Goal: Obtain resource: Download file/media

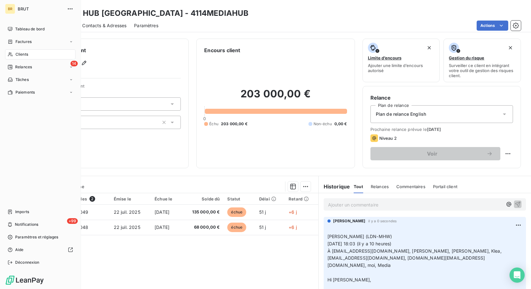
click at [21, 53] on span "Clients" at bounding box center [21, 54] width 13 height 6
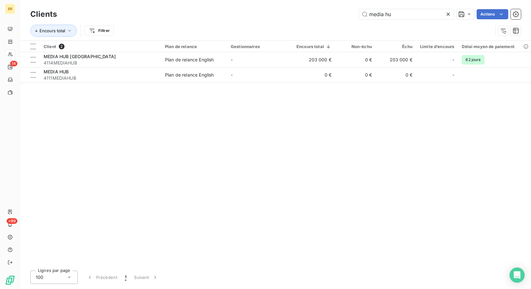
drag, startPoint x: 407, startPoint y: 15, endPoint x: 308, endPoint y: 15, distance: 98.9
click at [308, 15] on div "media hu Actions" at bounding box center [292, 14] width 456 height 10
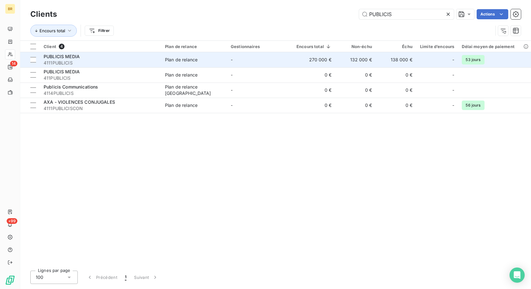
type input "PUBLICIS"
click at [83, 59] on div "PUBLICIS MEDIA" at bounding box center [101, 56] width 114 height 6
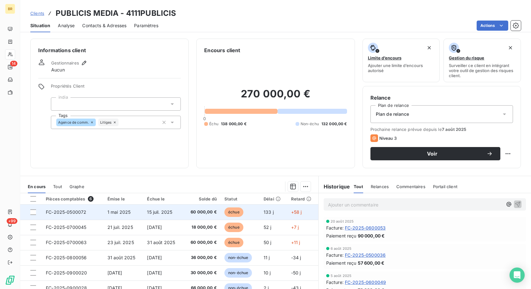
click at [222, 207] on td "échue" at bounding box center [239, 211] width 39 height 15
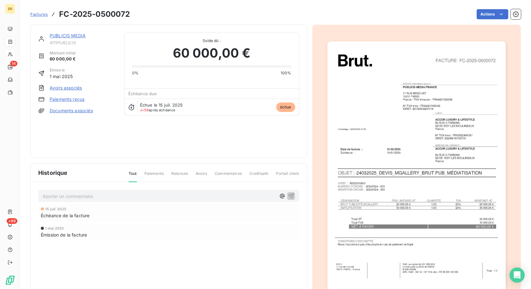
click at [414, 245] on html "BR 14 +99 Factures FC-2025-0500072 Actions PUBLICIS MEDIA 4111PUBLICIS Montant …" at bounding box center [265, 144] width 531 height 289
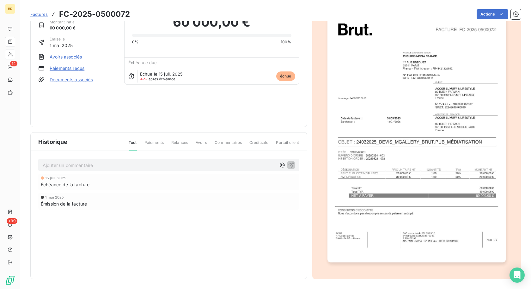
click at [425, 235] on img "button" at bounding box center [416, 136] width 178 height 252
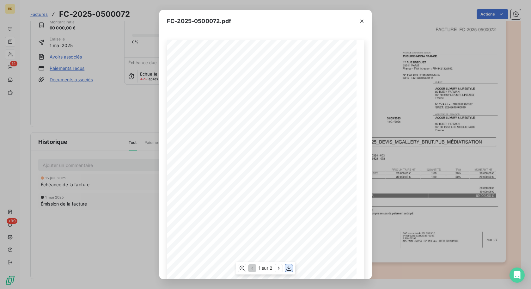
click at [289, 267] on icon "button" at bounding box center [288, 267] width 5 height 5
click at [110, 52] on div "FC-2025-0500072.pdf FACTURE FC-2025-0500072 BRUT [STREET_ADDRESS] • France SAS …" at bounding box center [265, 144] width 531 height 289
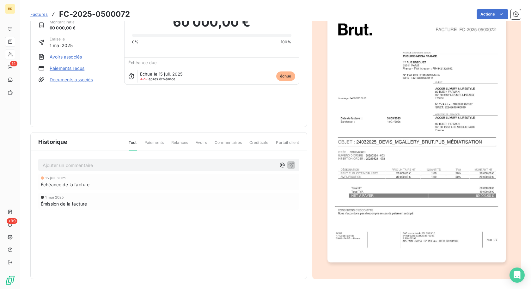
scroll to position [0, 0]
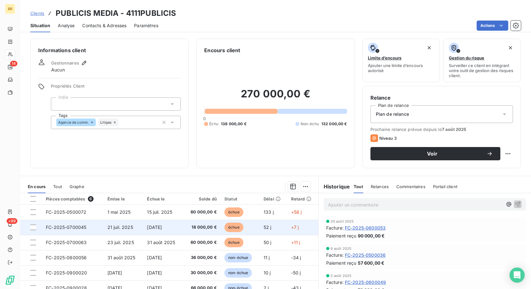
click at [65, 226] on span "FC-2025-0700045" at bounding box center [66, 226] width 40 height 5
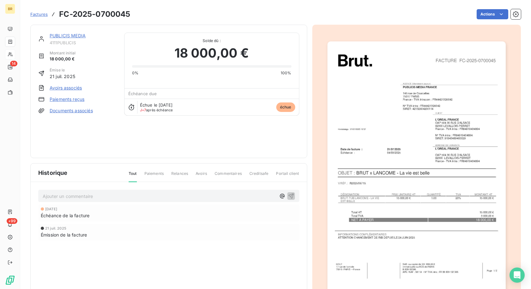
scroll to position [31, 0]
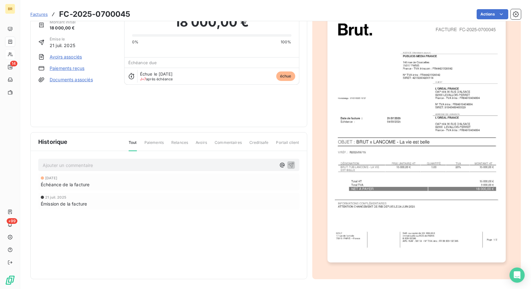
click at [423, 244] on img "button" at bounding box center [416, 136] width 178 height 252
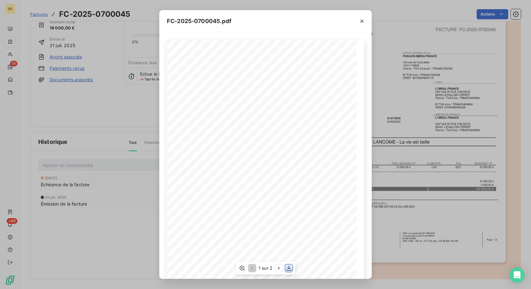
click at [289, 268] on icon "button" at bounding box center [288, 267] width 5 height 5
click at [99, 121] on div "FC-2025-0700045.pdf FACTURE FC-2025-0700045 BRUT [STREET_ADDRESS] • France SAS …" at bounding box center [265, 144] width 531 height 289
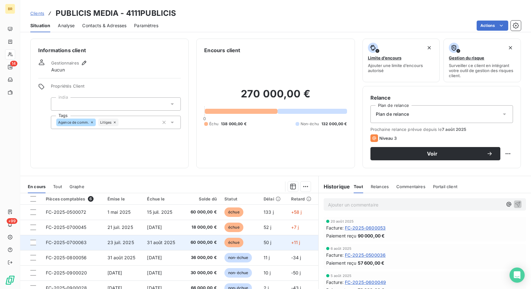
click at [182, 244] on td "31 août 2025" at bounding box center [163, 242] width 40 height 15
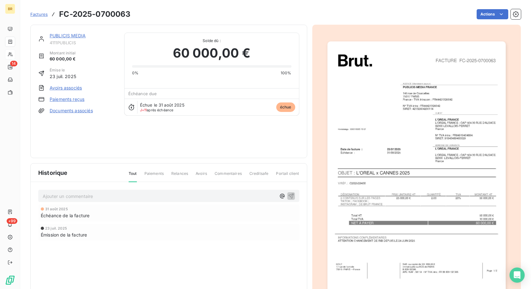
scroll to position [31, 0]
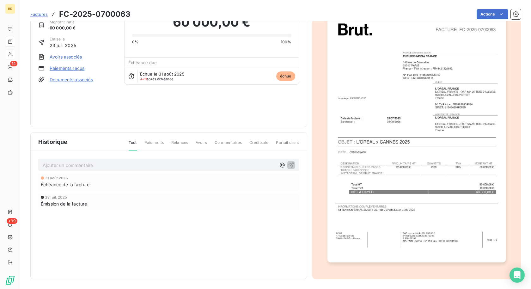
click at [429, 248] on img "button" at bounding box center [416, 136] width 178 height 252
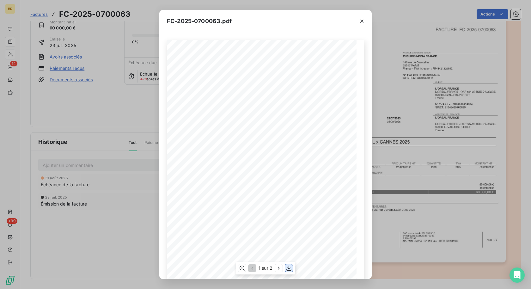
click at [289, 268] on icon "button" at bounding box center [289, 268] width 6 height 6
click at [45, 11] on div "FC-2025-0700063.pdf FACTURE FC-2025-0700063 BRUT [STREET_ADDRESS] • France SAS …" at bounding box center [265, 144] width 531 height 289
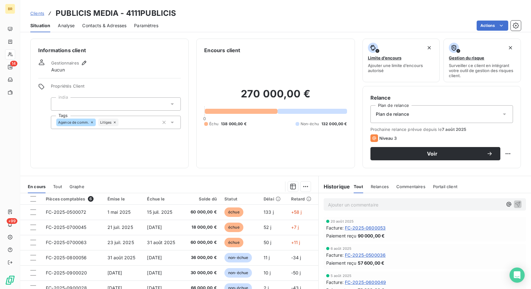
click at [30, 15] on div "Clients PUBLICIS MEDIA - 4111PUBLICIS" at bounding box center [275, 13] width 510 height 11
click at [34, 14] on span "Clients" at bounding box center [37, 13] width 14 height 5
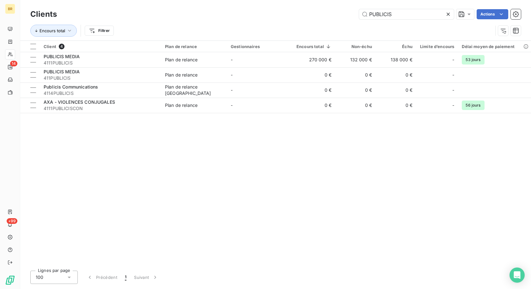
drag, startPoint x: 396, startPoint y: 15, endPoint x: 292, endPoint y: 9, distance: 104.4
click at [292, 9] on div "PUBLICIS Actions" at bounding box center [292, 14] width 456 height 10
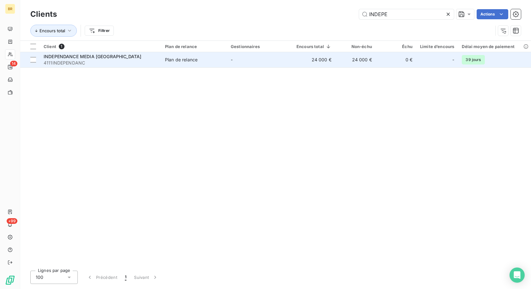
type input "INDEPE"
click at [175, 63] on td "Plan de relance" at bounding box center [194, 59] width 66 height 15
